Goal: Information Seeking & Learning: Understand process/instructions

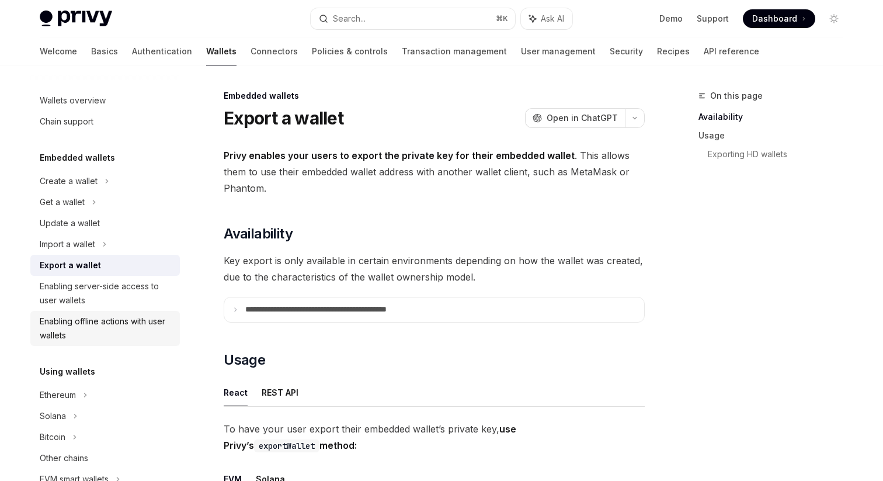
scroll to position [523, 0]
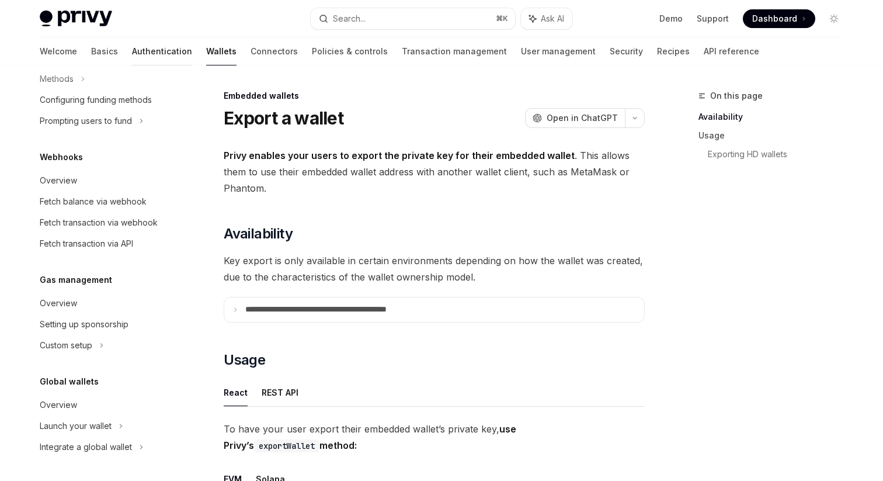
click at [132, 51] on link "Authentication" at bounding box center [162, 51] width 60 height 28
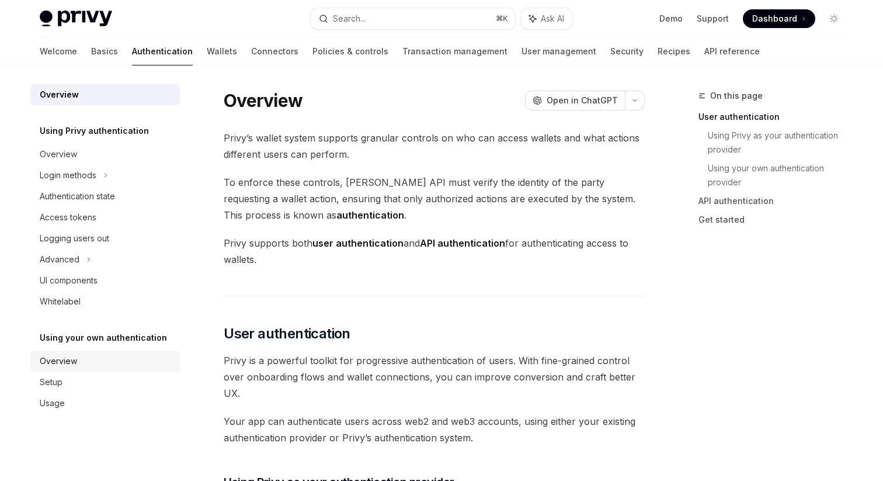
click at [77, 359] on div "Overview" at bounding box center [106, 361] width 133 height 14
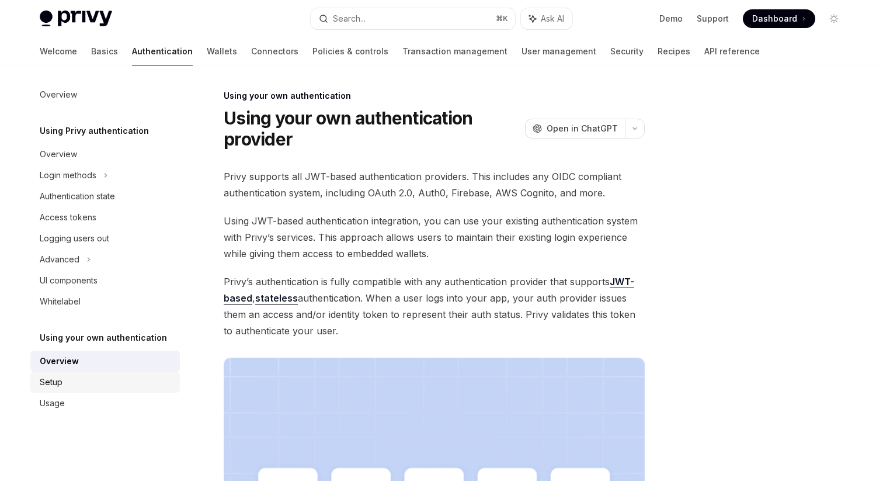
click at [77, 374] on link "Setup" at bounding box center [105, 382] width 150 height 21
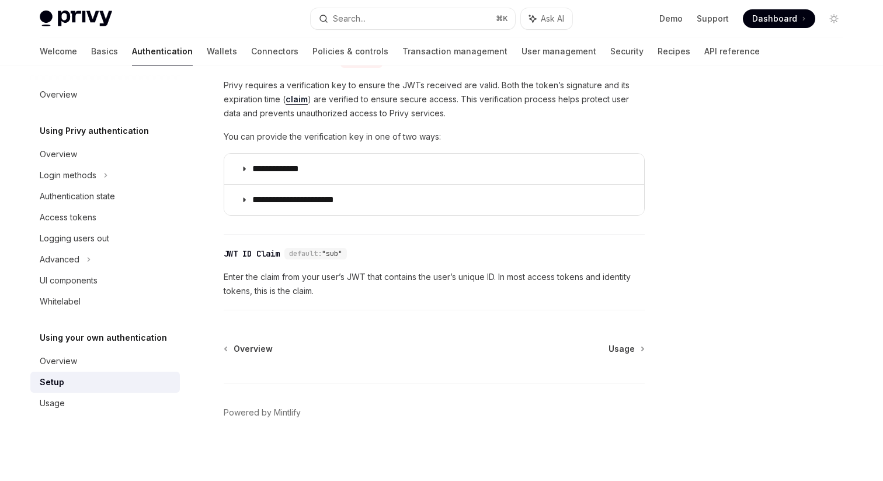
scroll to position [612, 0]
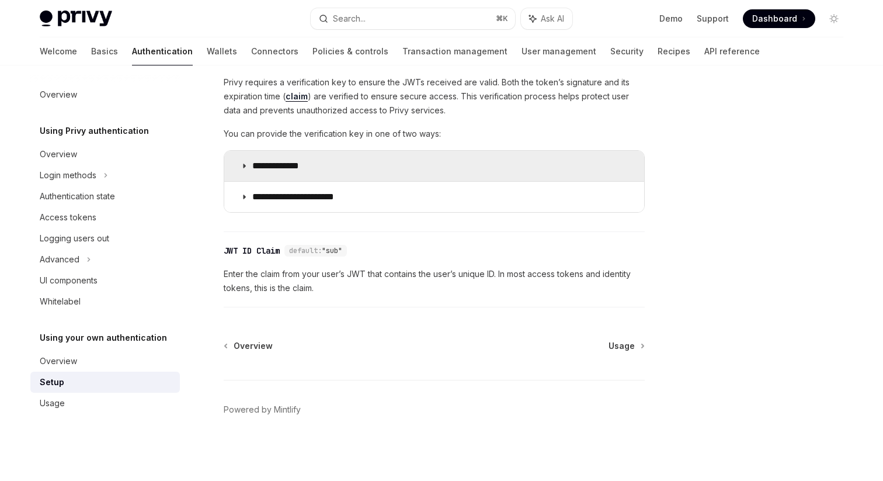
click at [237, 161] on summary "**********" at bounding box center [434, 166] width 420 height 30
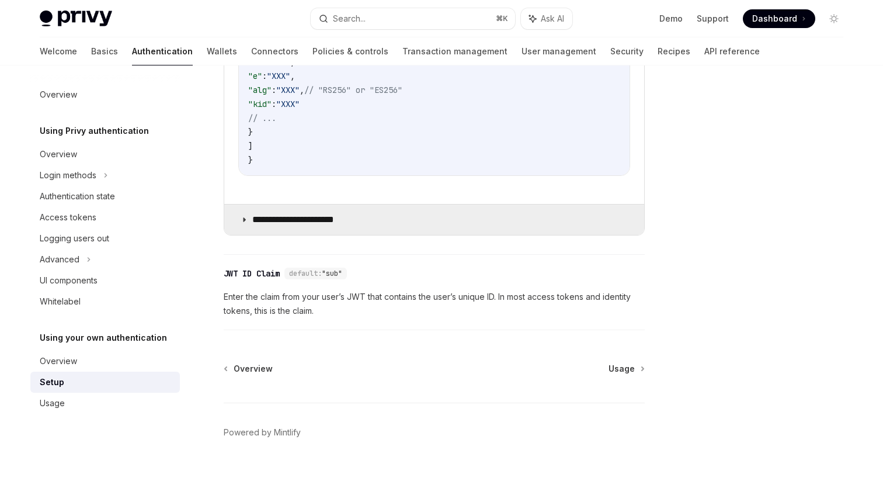
scroll to position [875, 0]
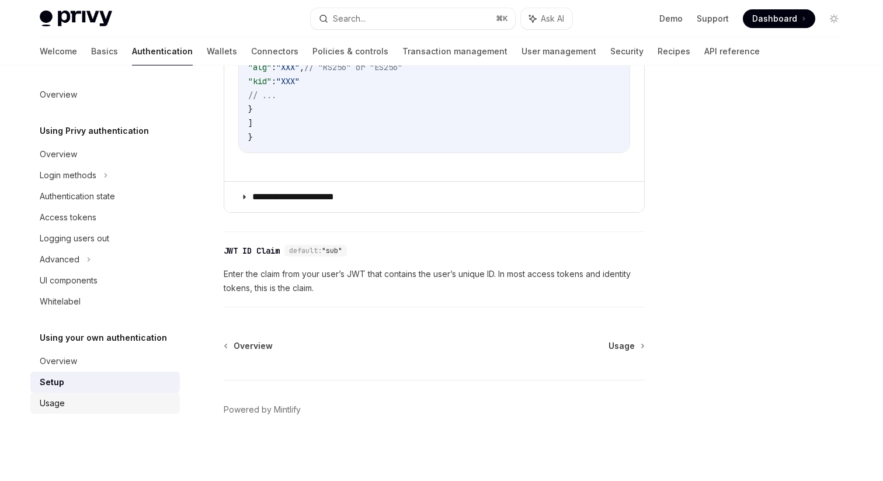
click at [74, 398] on div "Usage" at bounding box center [106, 403] width 133 height 14
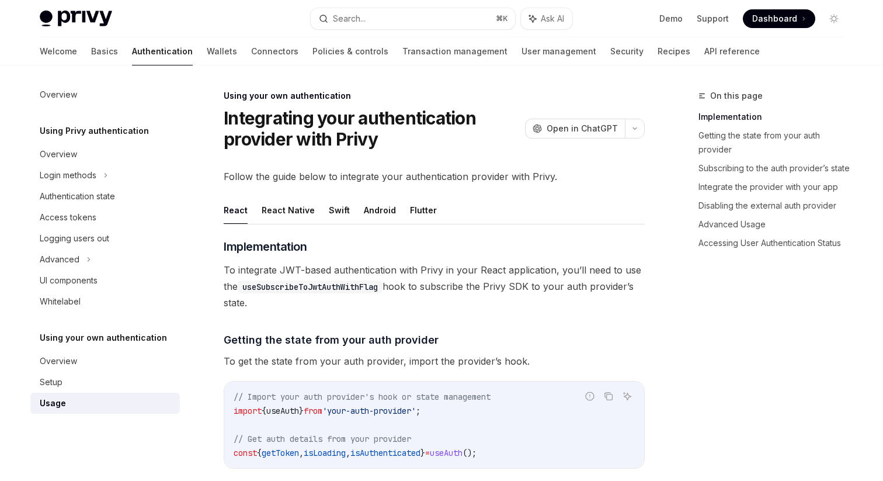
scroll to position [41, 0]
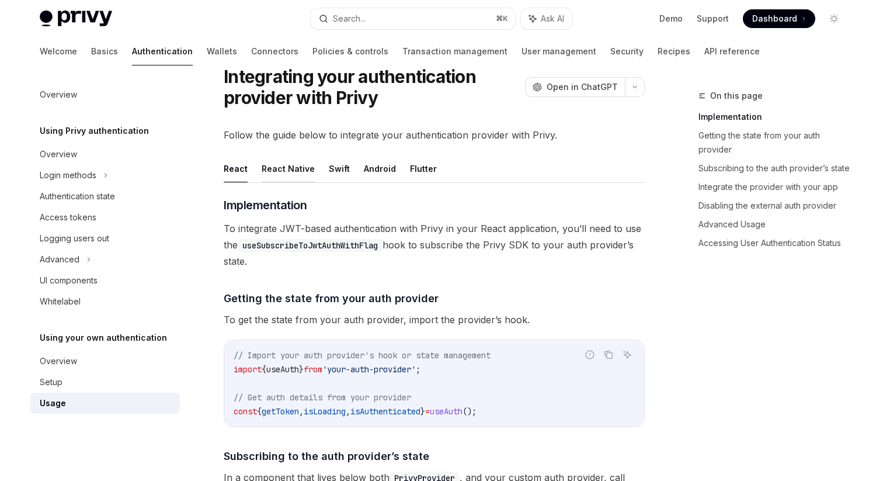
click at [286, 167] on button "React Native" at bounding box center [288, 168] width 53 height 27
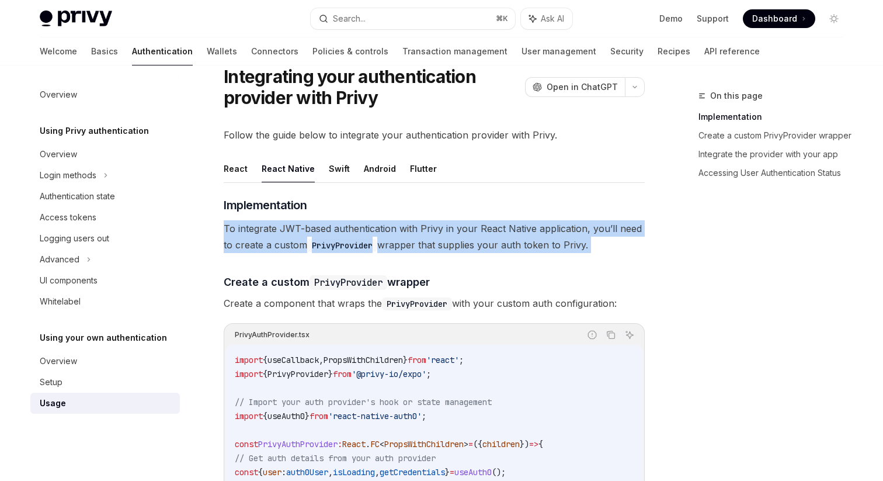
drag, startPoint x: 223, startPoint y: 224, endPoint x: 561, endPoint y: 266, distance: 340.9
click at [629, 305] on span "Create a component that wraps the PrivyProvider with your custom auth configura…" at bounding box center [434, 303] width 421 height 16
copy div "To integrate JWT-based authentication with Privy in your React Native applicati…"
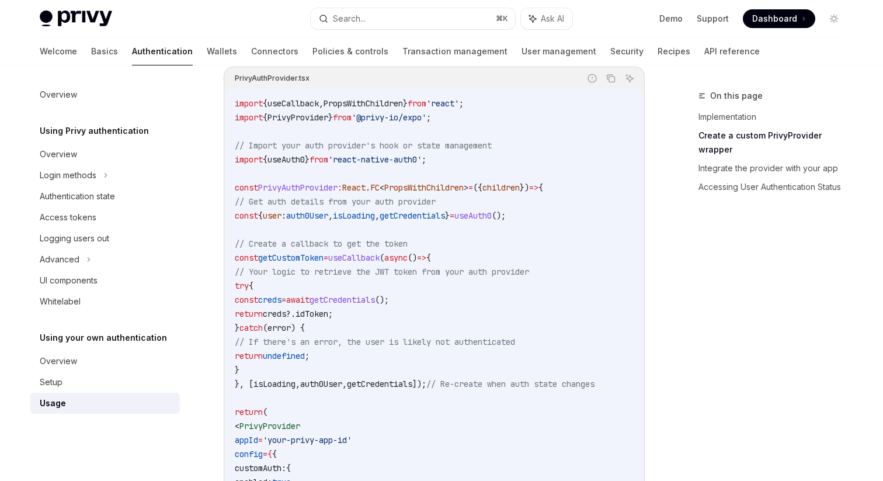
scroll to position [300, 0]
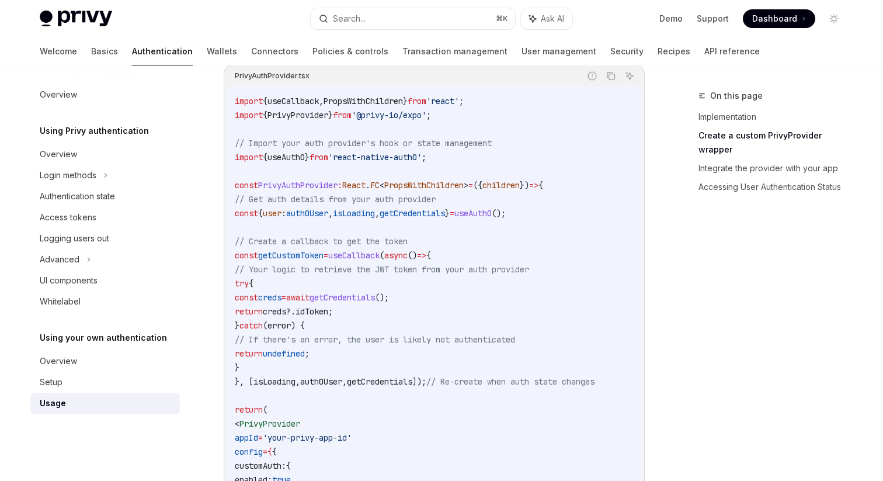
click at [334, 265] on span "// Your logic to retrieve the JWT token from your auth provider" at bounding box center [382, 269] width 294 height 11
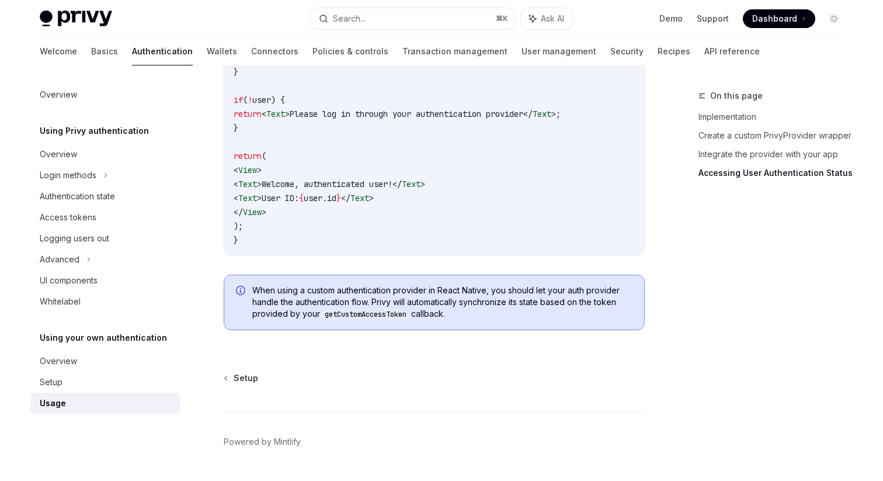
scroll to position [1536, 0]
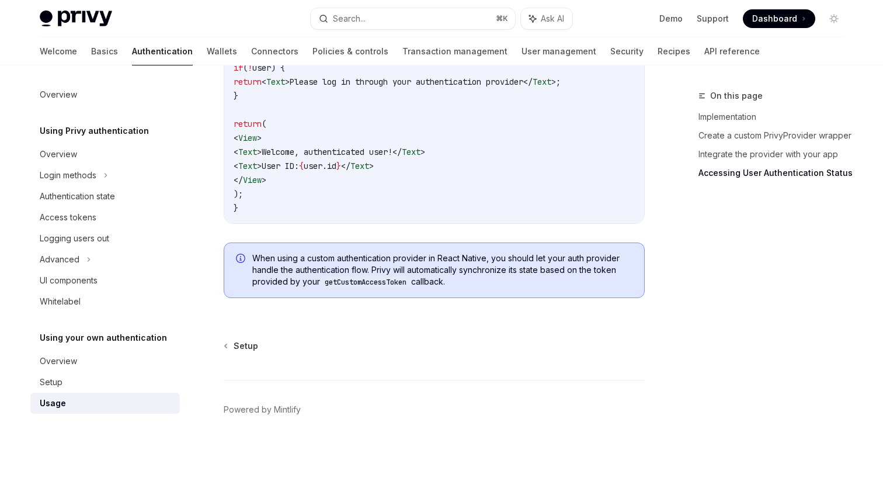
drag, startPoint x: 252, startPoint y: 258, endPoint x: 467, endPoint y: 300, distance: 219.1
copy span "When using a custom authentication provider in React Native, you should let you…"
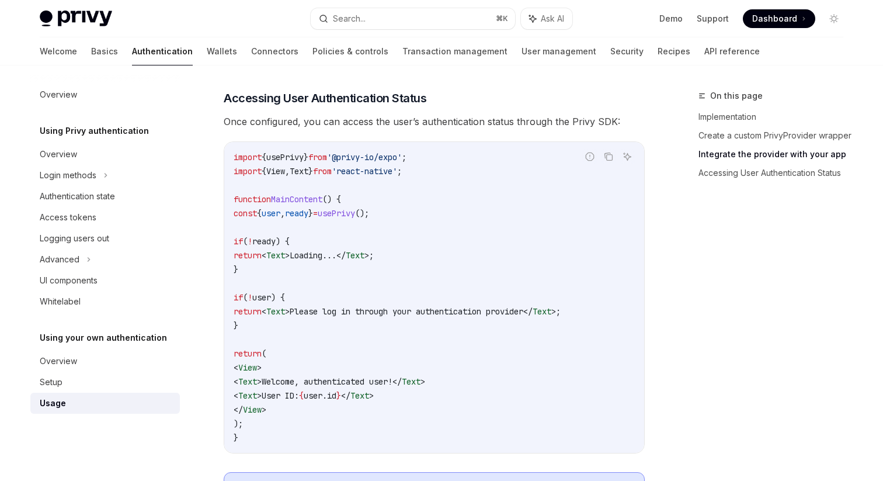
scroll to position [1507, 0]
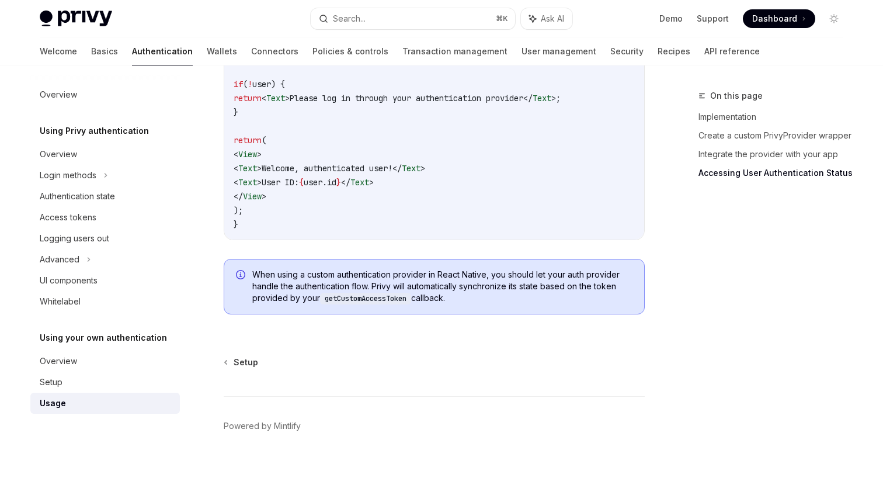
click at [365, 304] on code "getCustomAccessToken" at bounding box center [365, 299] width 91 height 12
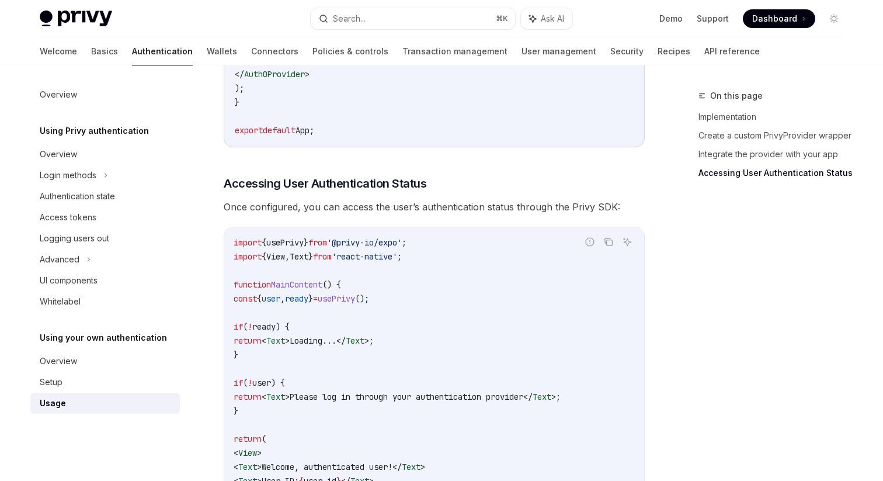
scroll to position [1536, 0]
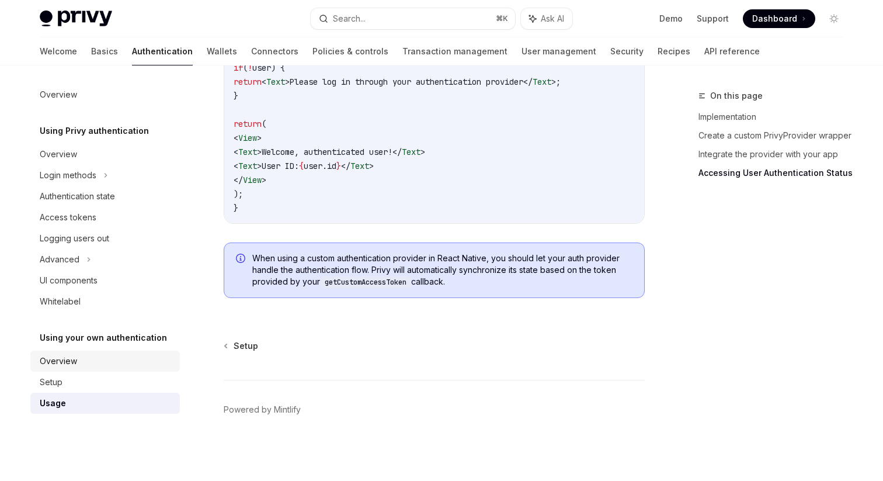
click at [81, 353] on link "Overview" at bounding box center [105, 361] width 150 height 21
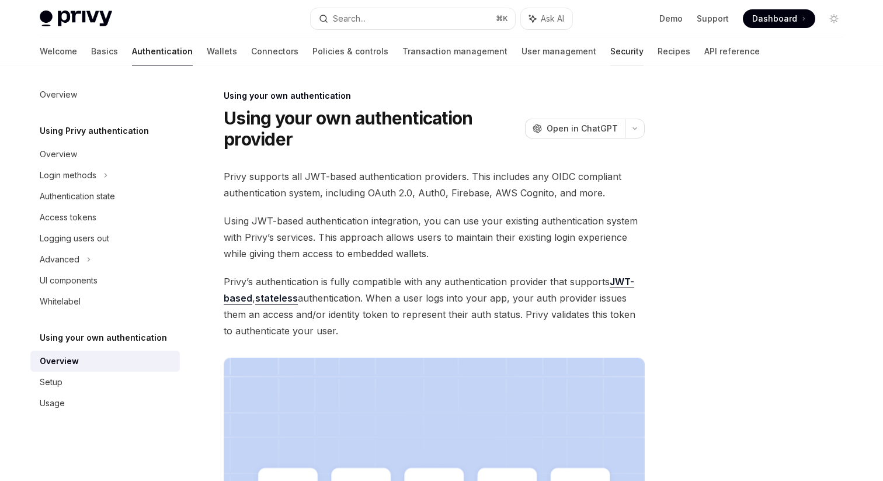
click at [610, 50] on link "Security" at bounding box center [626, 51] width 33 height 28
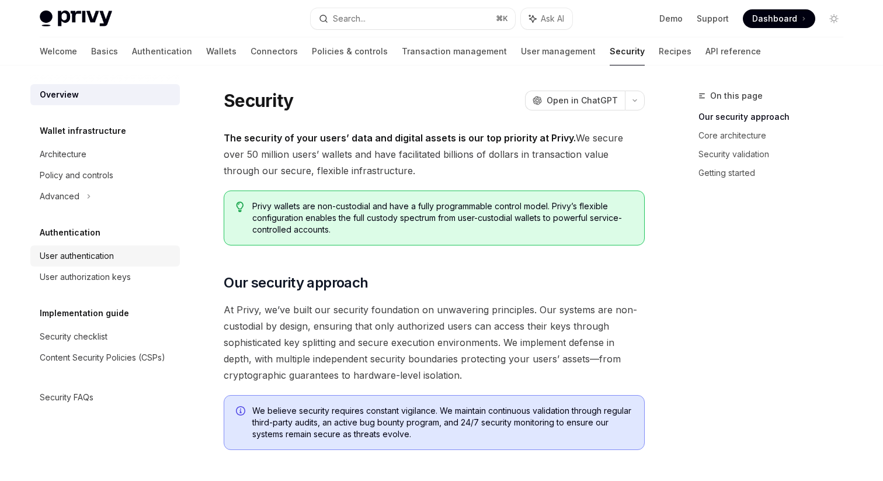
click at [66, 257] on div "User authentication" at bounding box center [77, 256] width 74 height 14
type textarea "*"
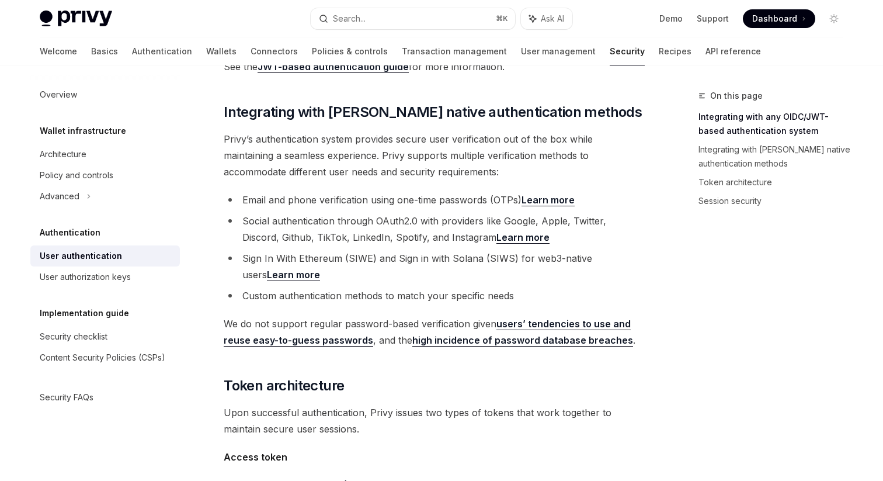
scroll to position [303, 0]
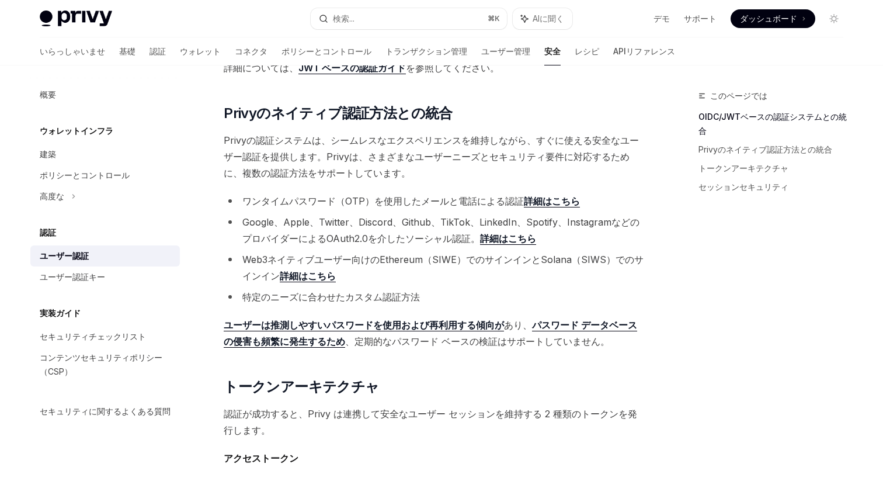
click at [678, 336] on div "このページでは OIDC/JWTベースの認証システムとの統合 Privyのネイティブ認証方法との統合 トークンアーキテクチャ セッションセキュリティ" at bounding box center [764, 285] width 178 height 392
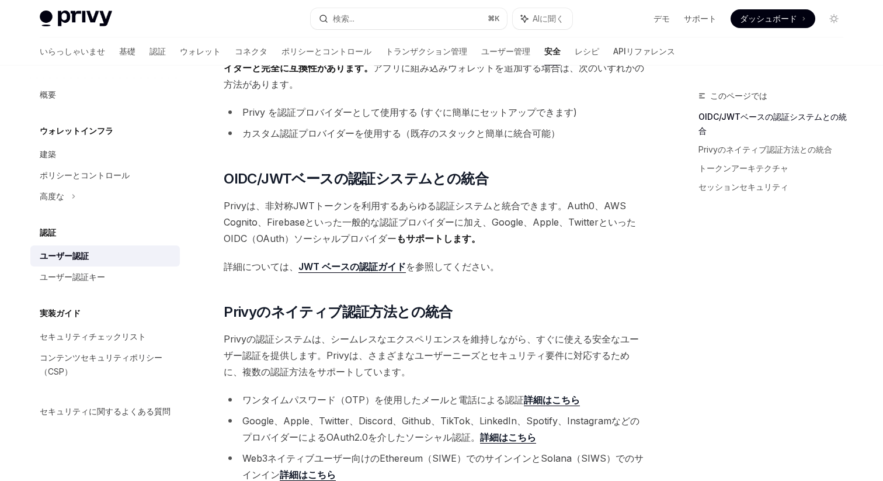
scroll to position [130, 0]
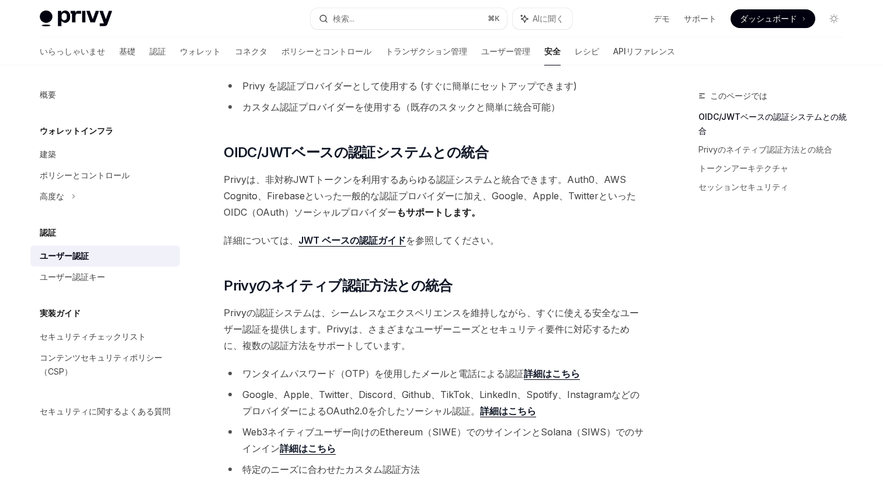
click at [409, 209] on font "もサポートします。" at bounding box center [439, 212] width 84 height 12
click at [349, 239] on font "JWT ベースの認証ガイド" at bounding box center [352, 240] width 107 height 12
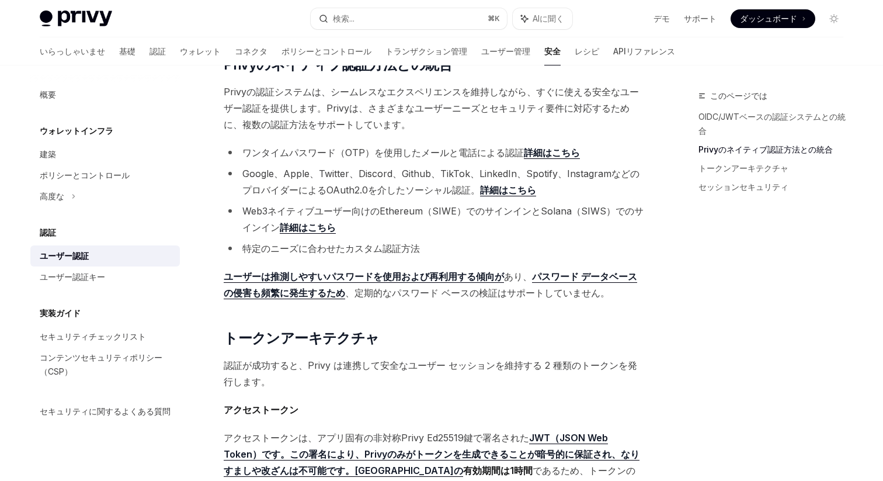
scroll to position [0, 0]
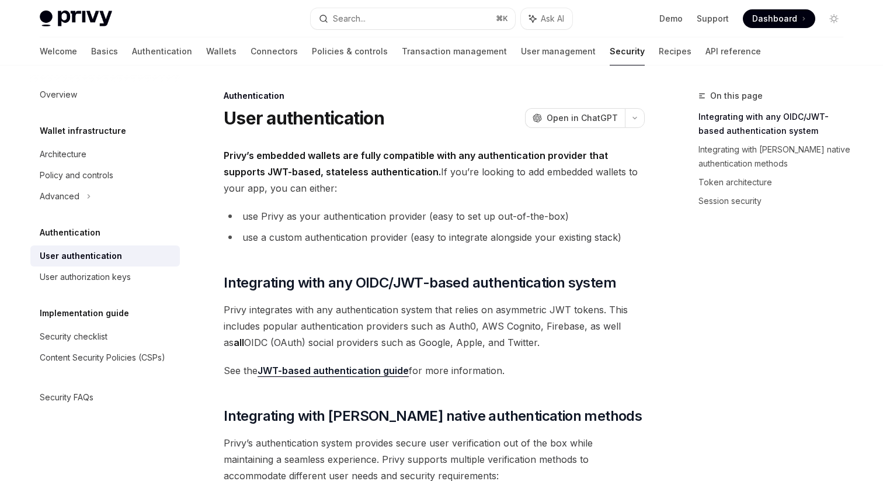
click at [698, 243] on div "On this page Integrating with any OIDC/JWT-based authentication system Integrat…" at bounding box center [764, 285] width 178 height 392
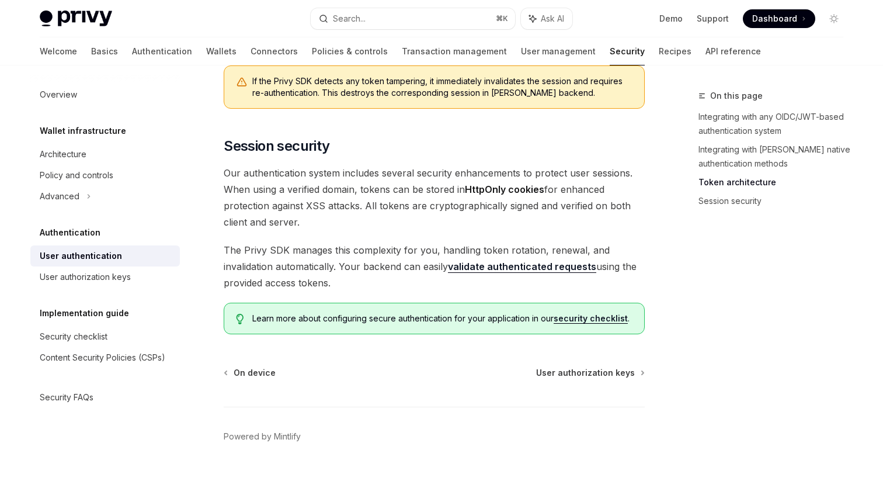
scroll to position [969, 0]
